Goal: Task Accomplishment & Management: Manage account settings

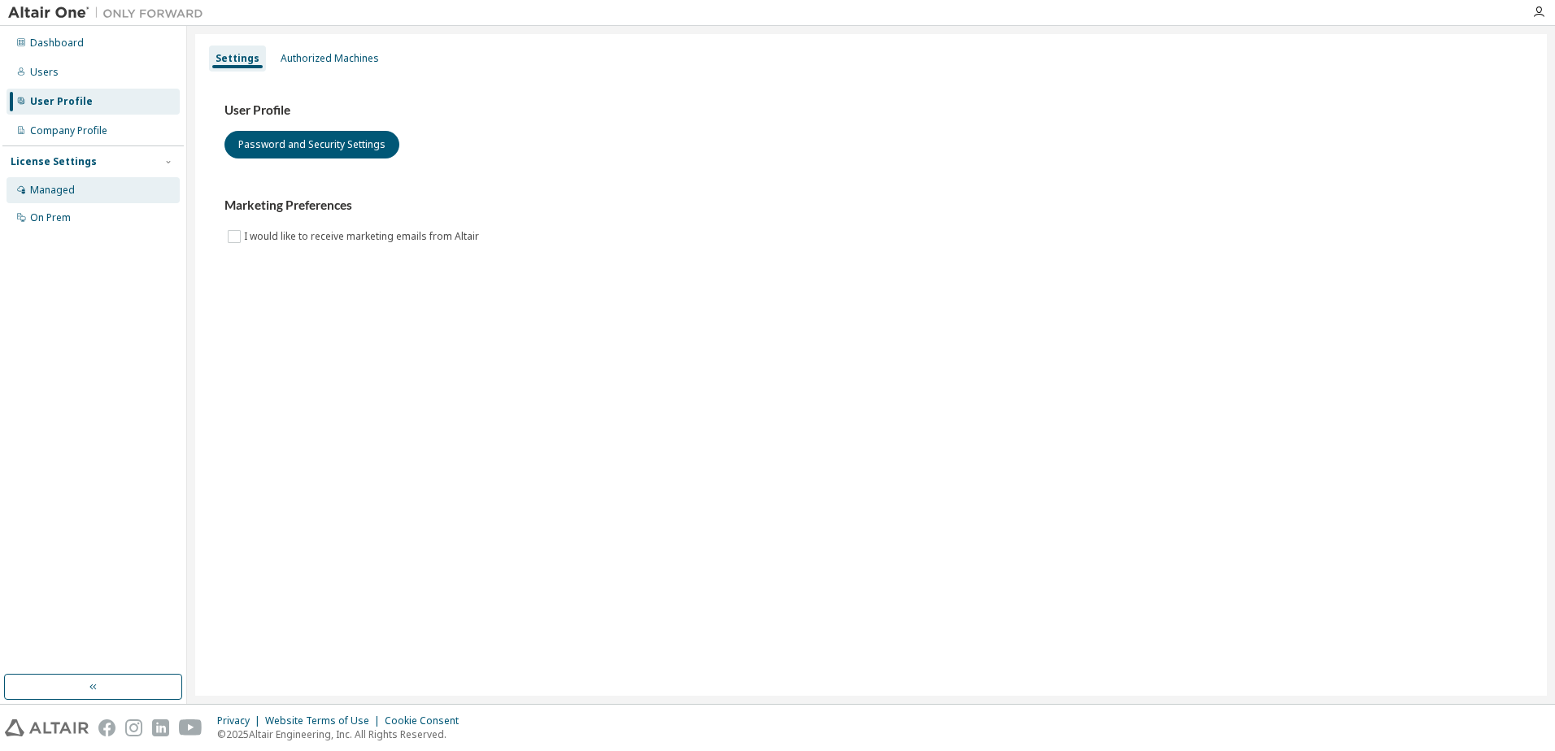
click at [63, 198] on div "Managed" at bounding box center [93, 190] width 173 height 26
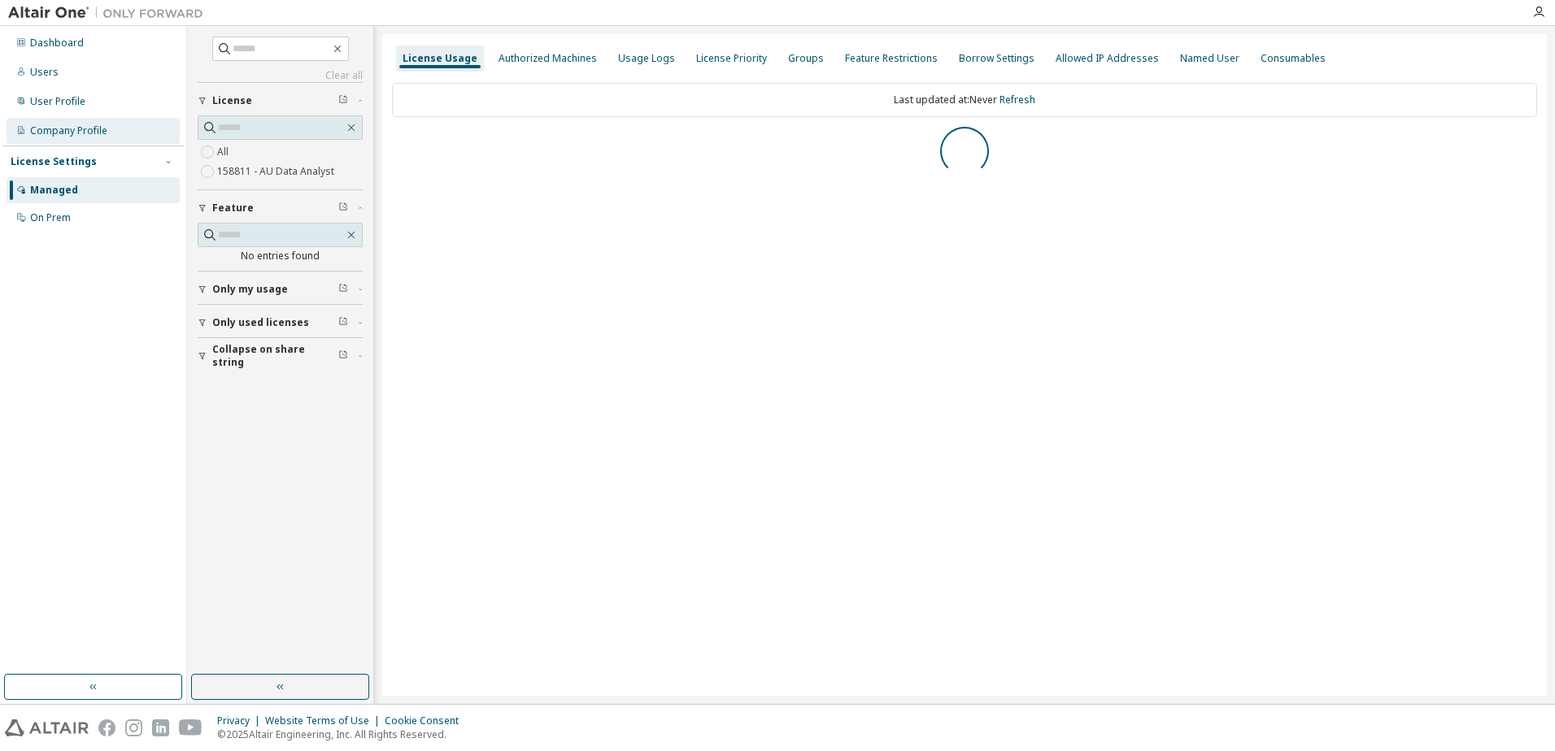
click at [73, 133] on div "Company Profile" at bounding box center [68, 130] width 77 height 13
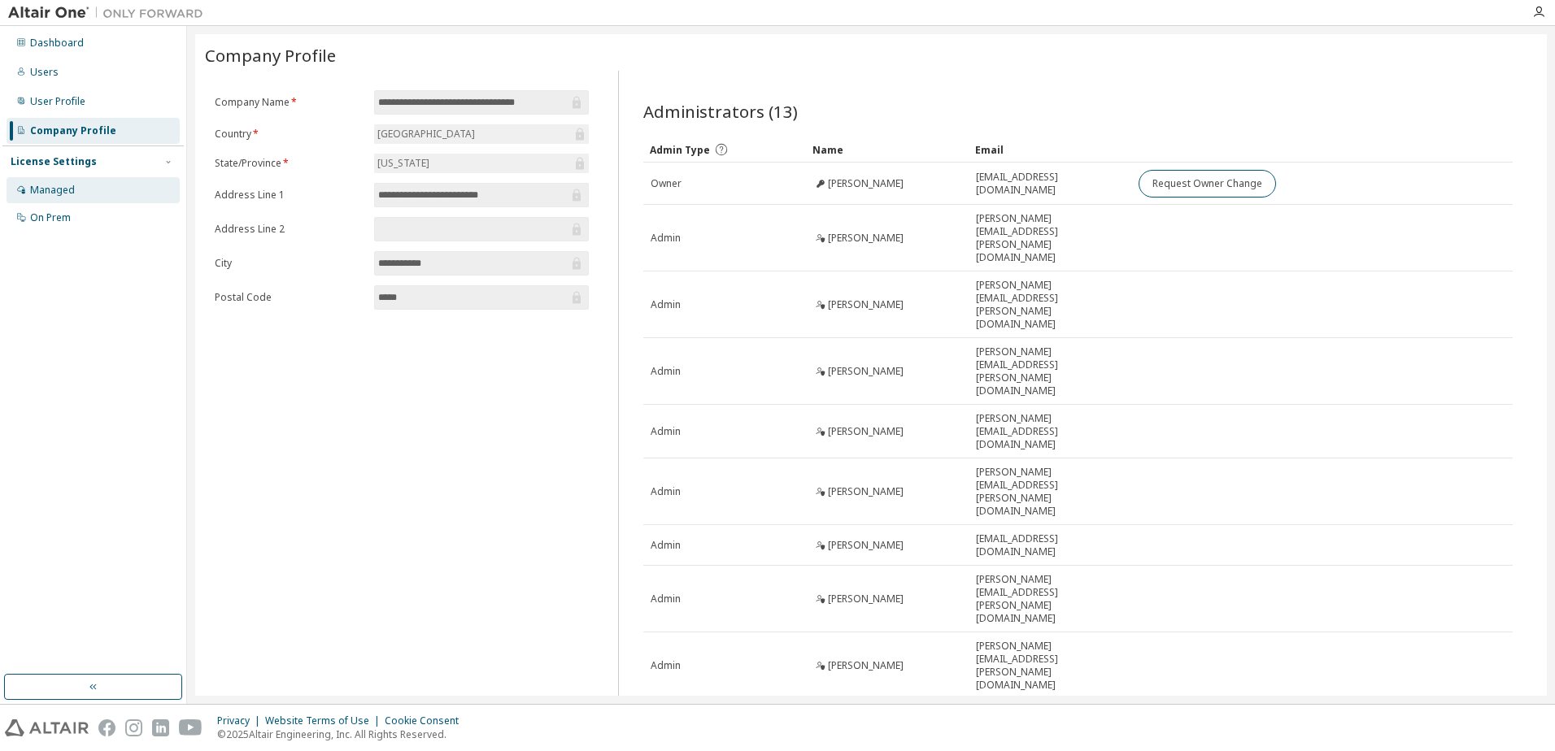
click at [80, 184] on div "Managed" at bounding box center [93, 190] width 173 height 26
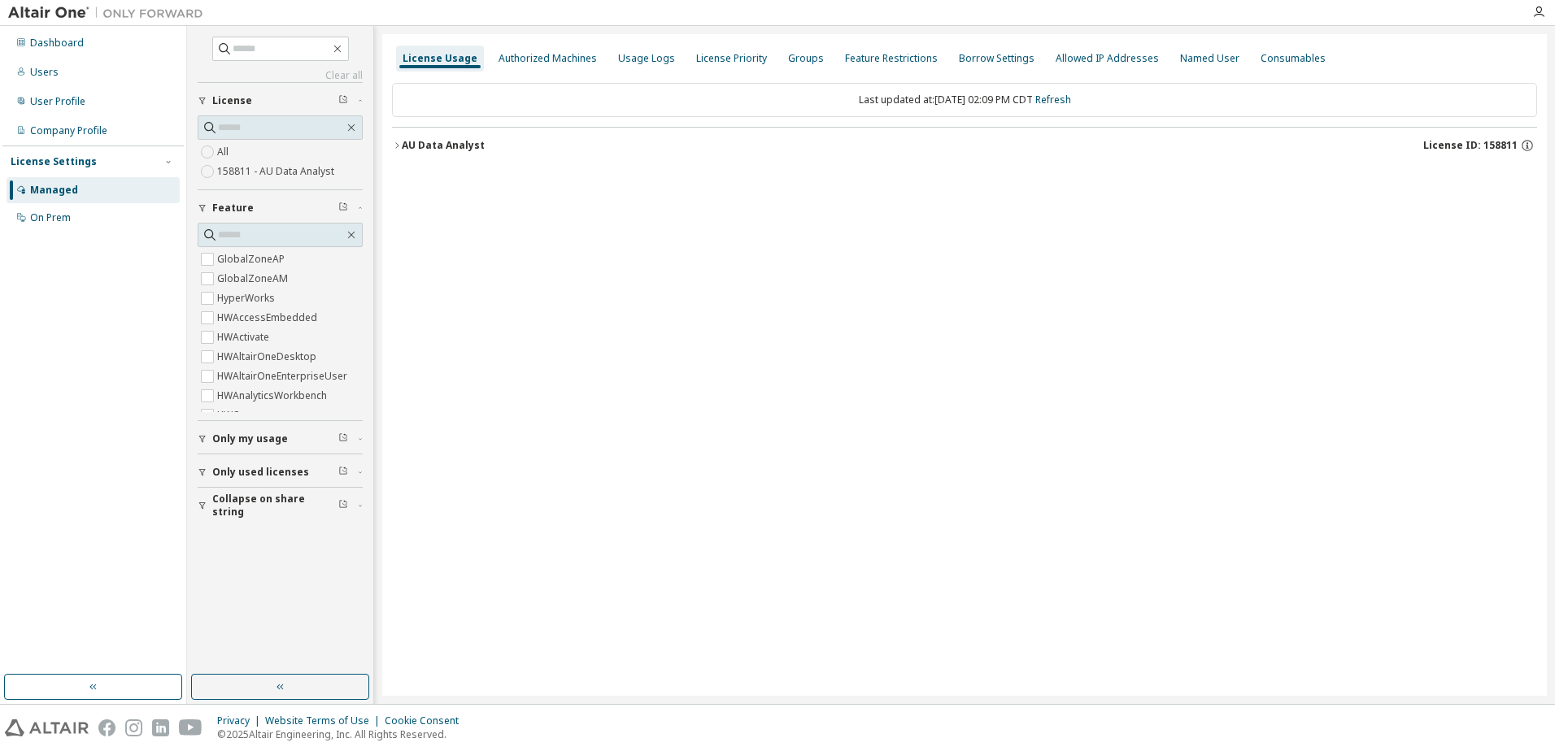
click at [268, 176] on label "158811 - AU Data Analyst" at bounding box center [277, 172] width 120 height 20
click at [397, 141] on icon "button" at bounding box center [397, 146] width 10 height 10
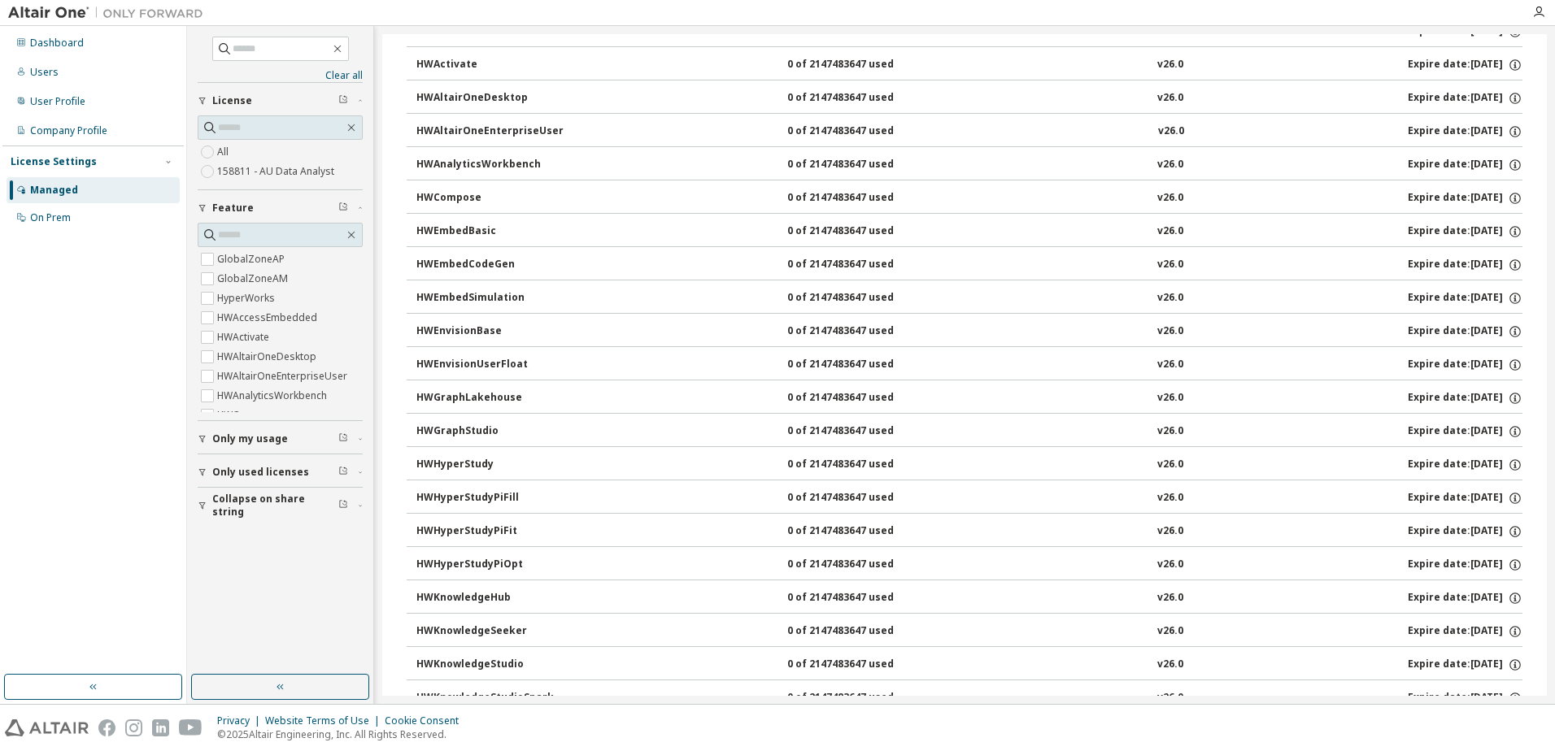
scroll to position [85, 0]
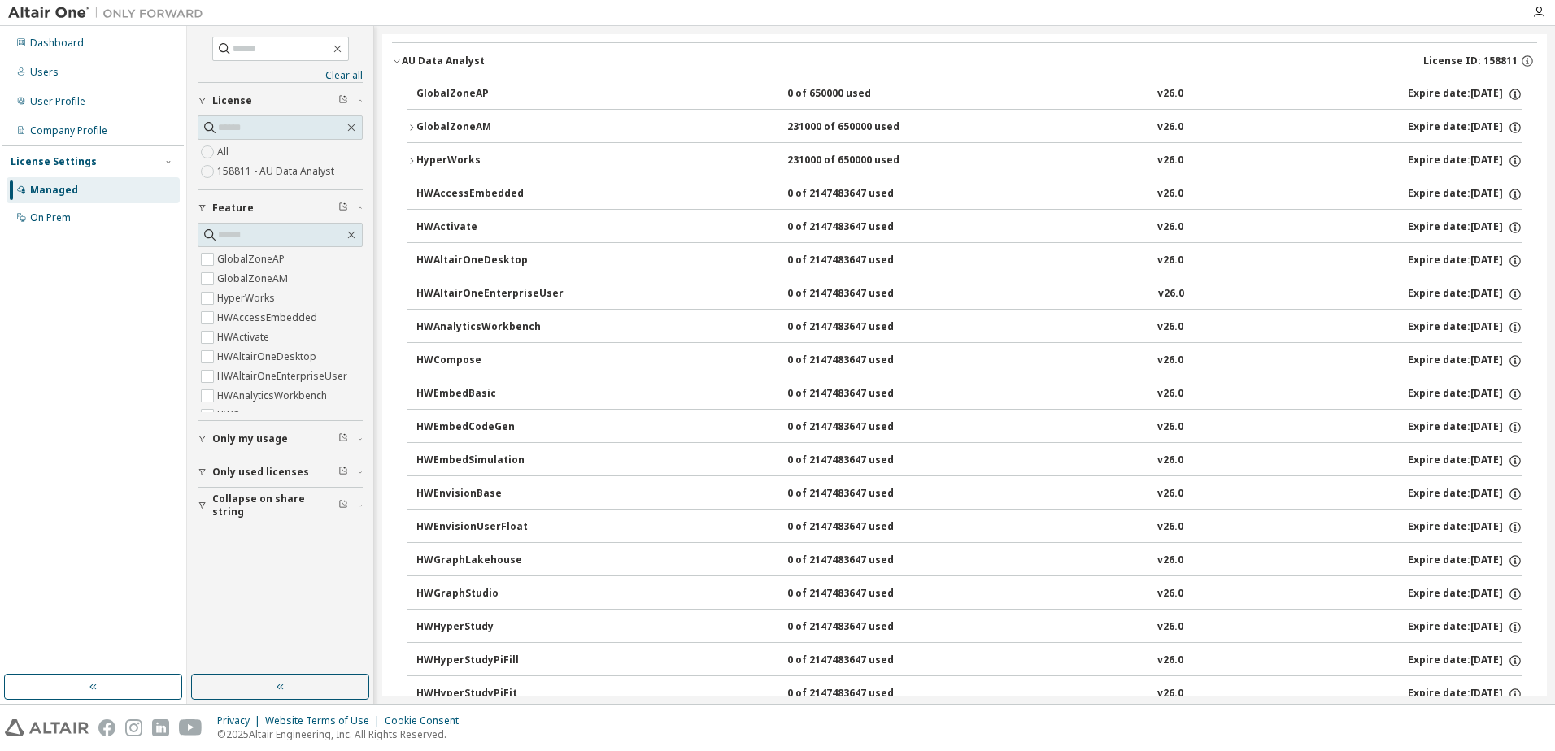
click at [410, 159] on icon "button" at bounding box center [412, 161] width 10 height 10
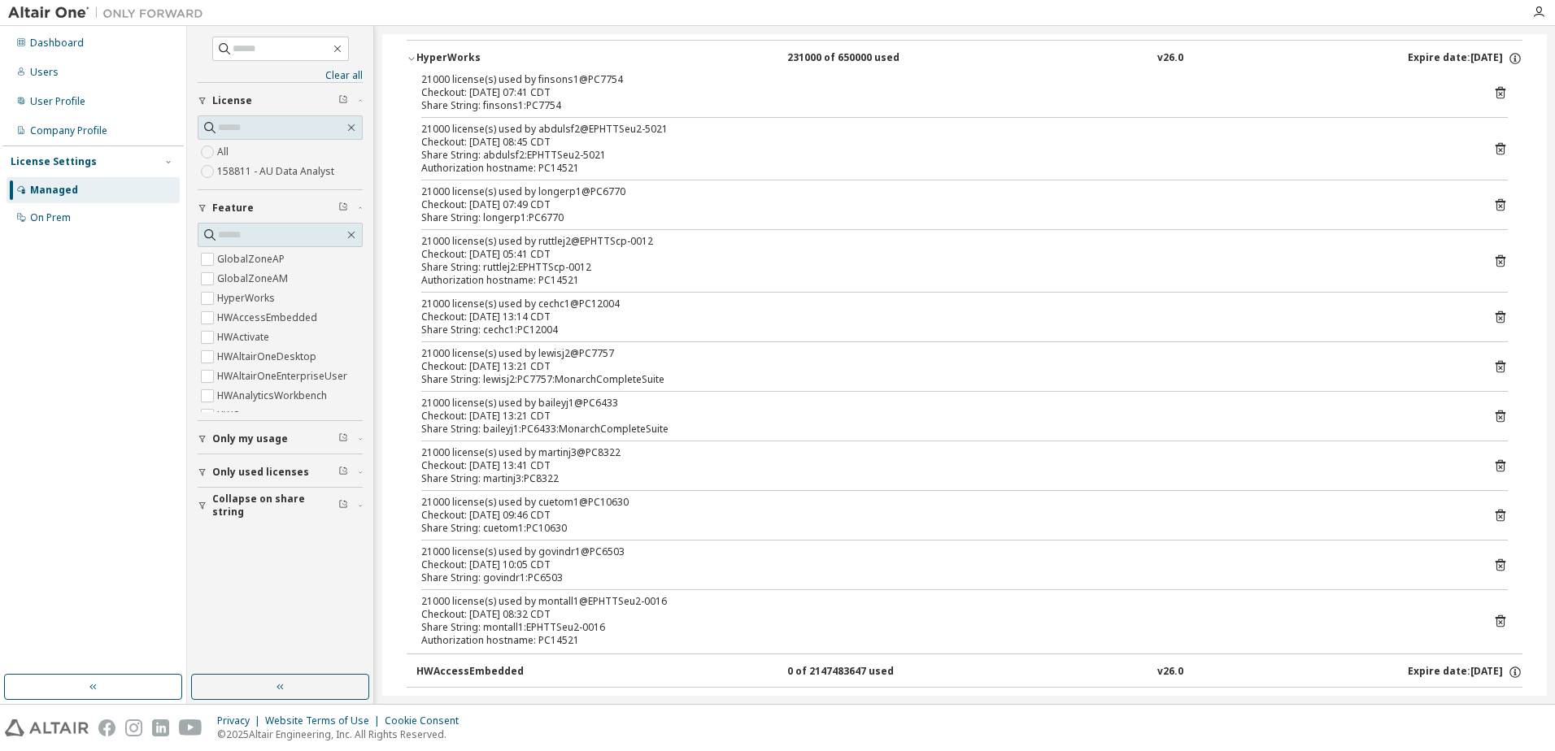
scroll to position [193, 0]
drag, startPoint x: 782, startPoint y: 257, endPoint x: 776, endPoint y: 275, distance: 19.0
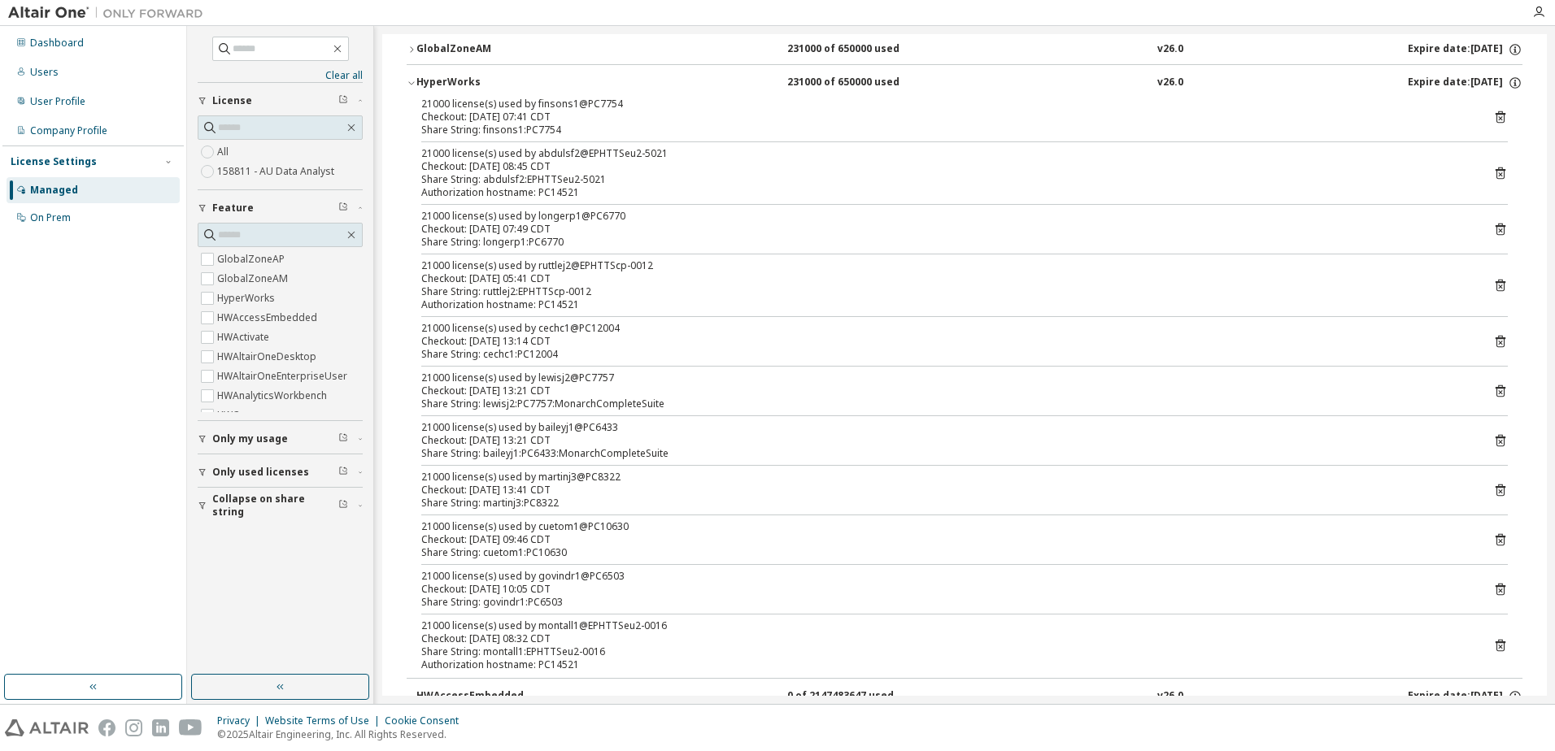
scroll to position [97, 0]
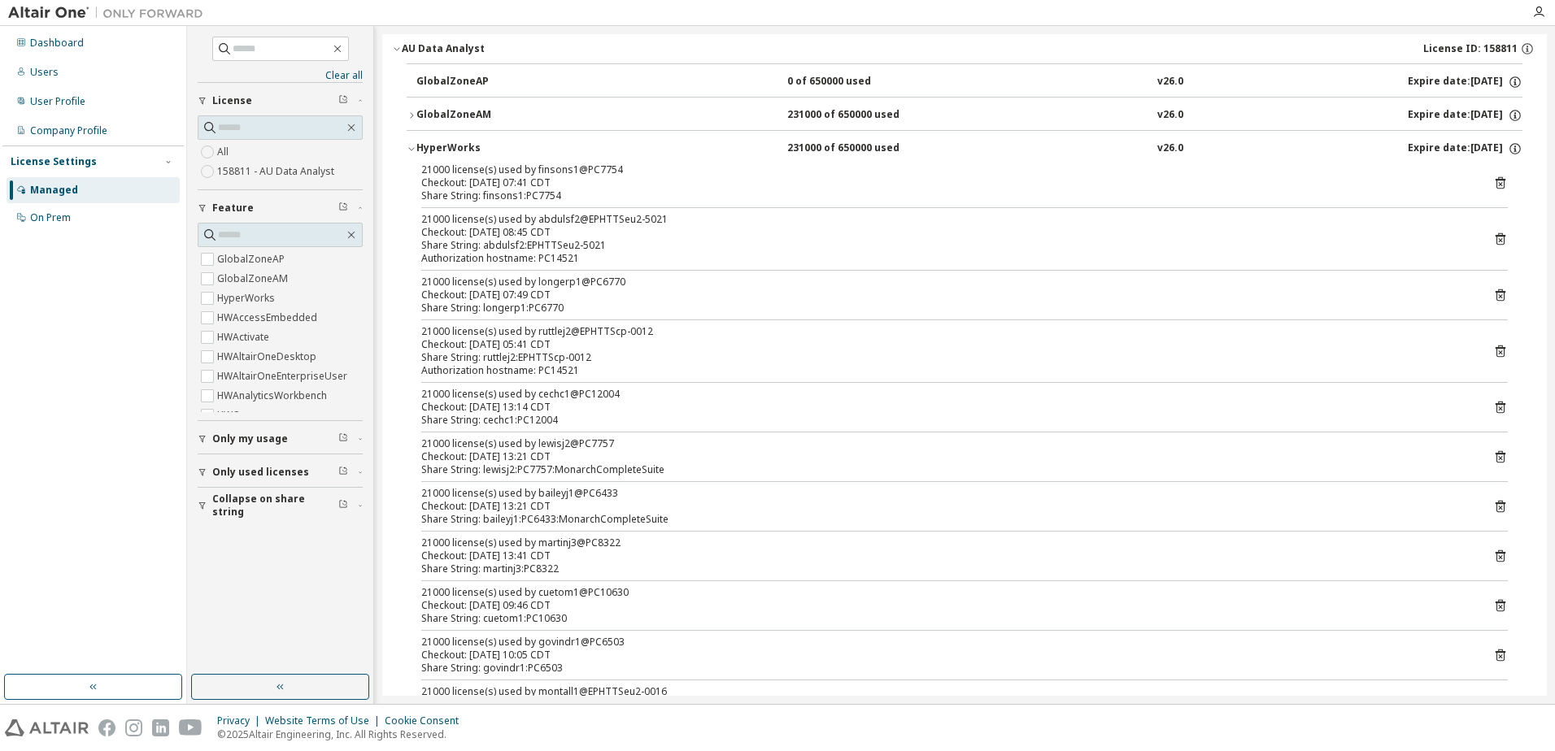
drag, startPoint x: 775, startPoint y: 429, endPoint x: 775, endPoint y: 407, distance: 21.1
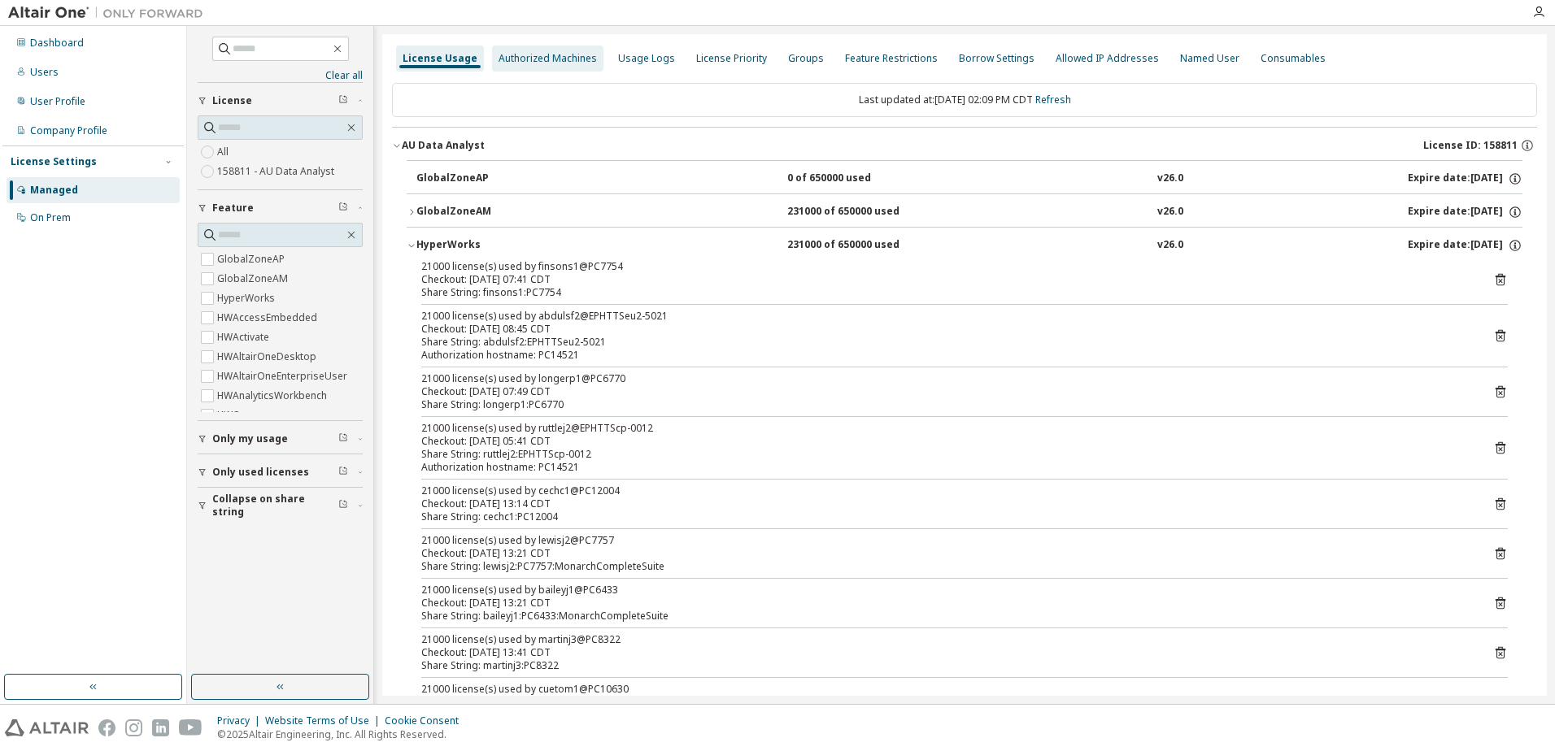
click at [532, 55] on div "Authorized Machines" at bounding box center [547, 58] width 98 height 13
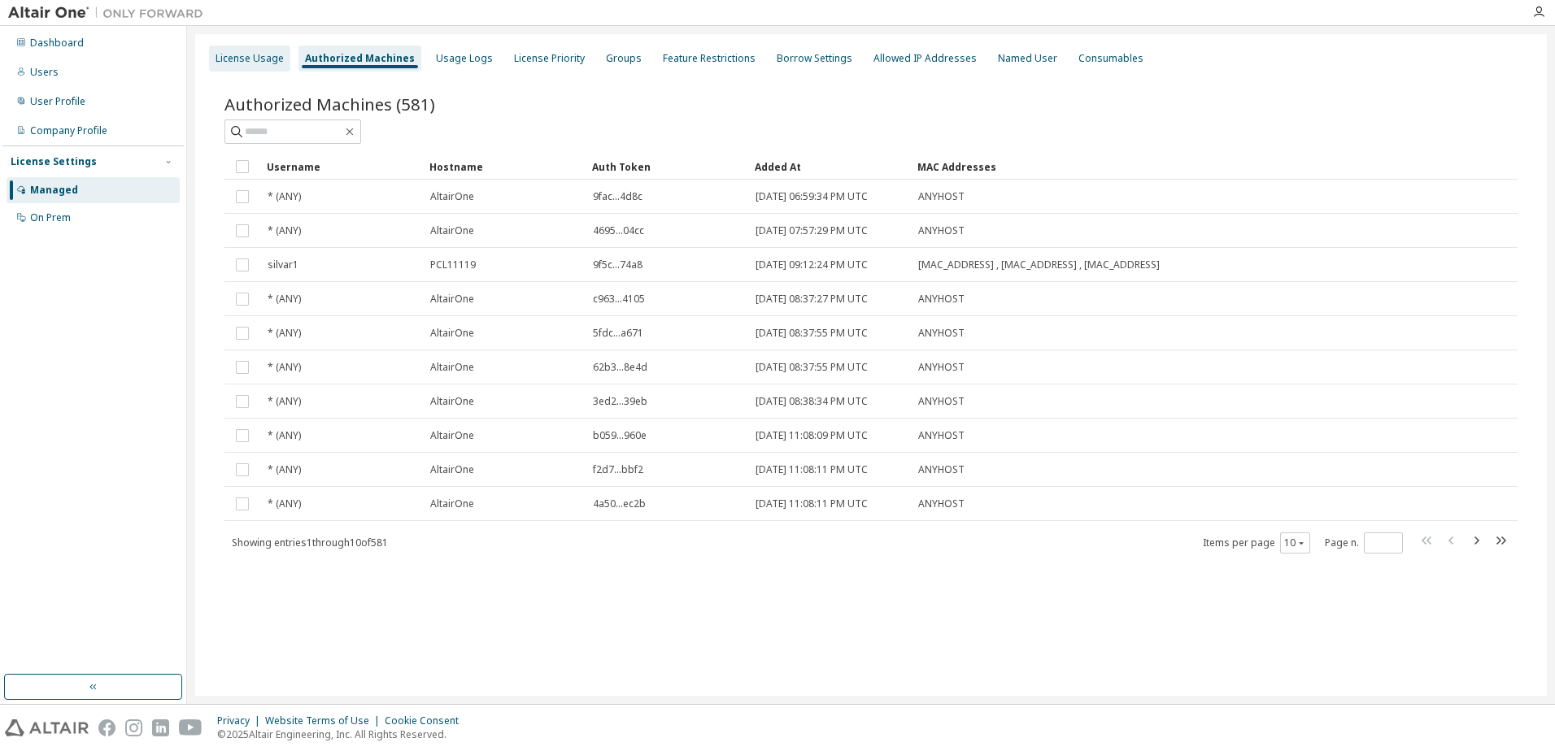
click at [266, 60] on div "License Usage" at bounding box center [249, 58] width 68 height 13
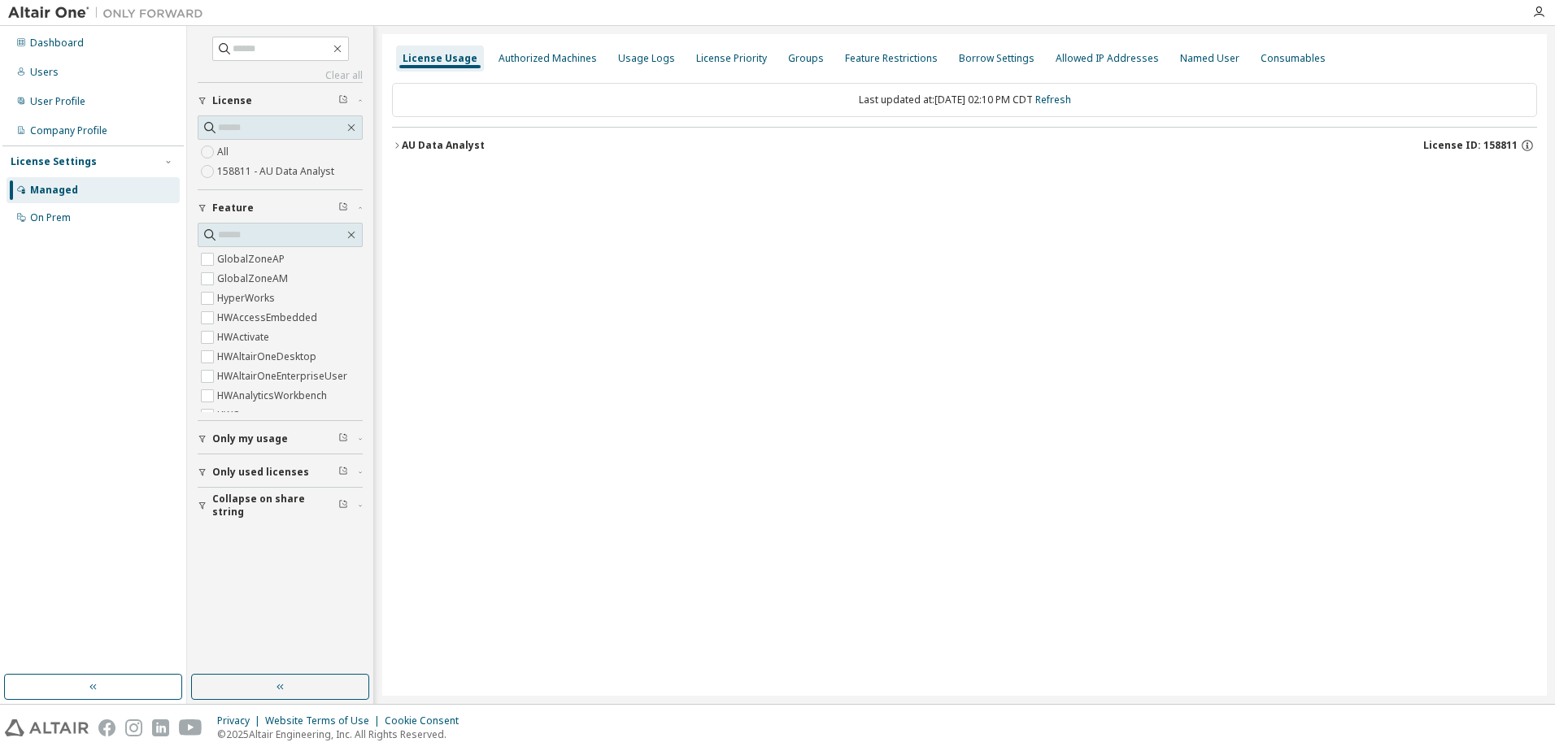
click at [274, 168] on label "158811 - AU Data Analyst" at bounding box center [277, 172] width 120 height 20
